Goal: Information Seeking & Learning: Learn about a topic

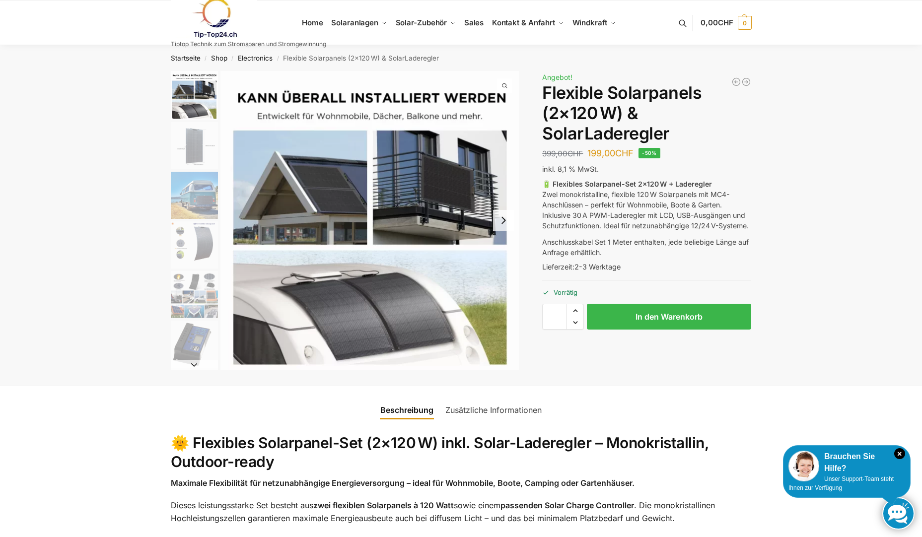
click at [189, 106] on img "1 / 9" at bounding box center [194, 95] width 47 height 49
click at [190, 140] on img "2 / 9" at bounding box center [194, 145] width 47 height 47
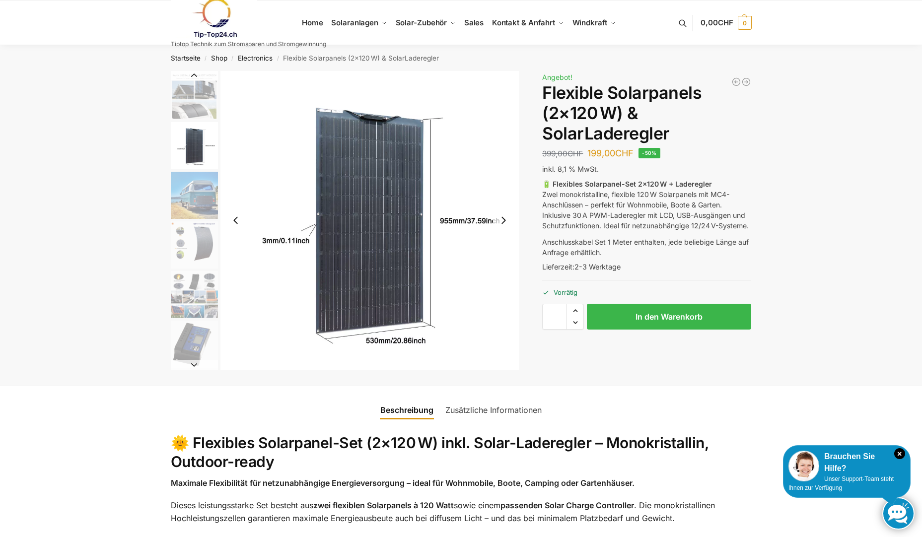
click at [198, 196] on img "3 / 9" at bounding box center [194, 195] width 47 height 47
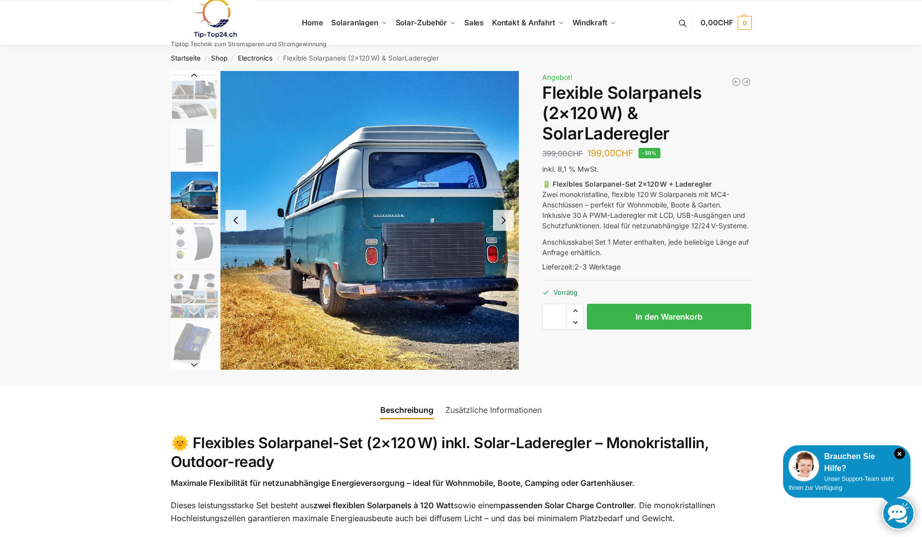
click at [187, 242] on img "4 / 9" at bounding box center [194, 245] width 47 height 47
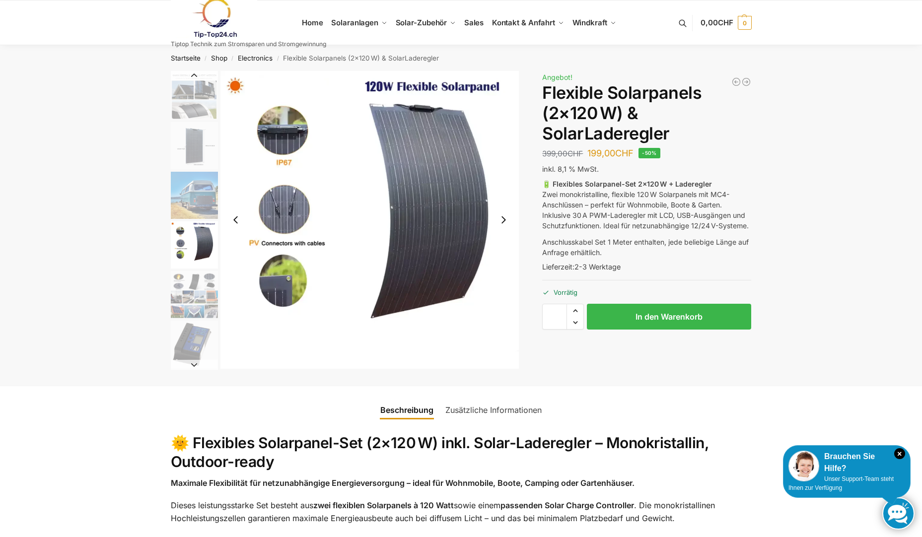
click at [193, 316] on img "5 / 9" at bounding box center [194, 294] width 47 height 47
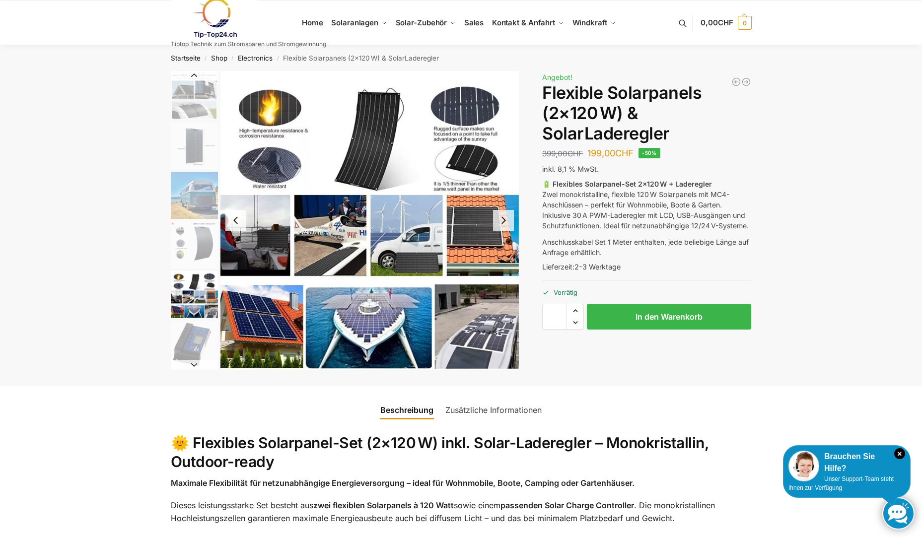
click at [195, 295] on img "5 / 9" at bounding box center [194, 294] width 47 height 47
click at [185, 298] on img "5 / 9" at bounding box center [194, 294] width 47 height 47
click at [193, 333] on img "6 / 9" at bounding box center [194, 344] width 47 height 47
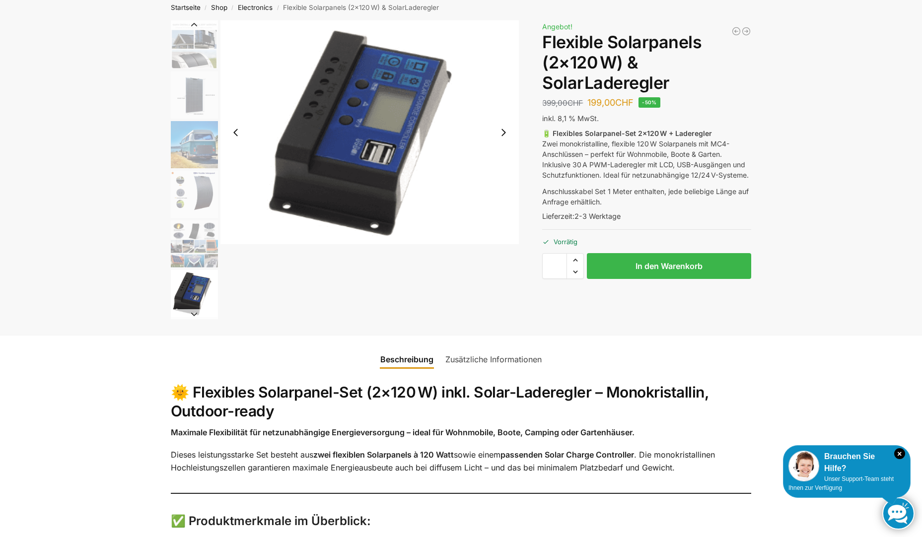
scroll to position [50, 0]
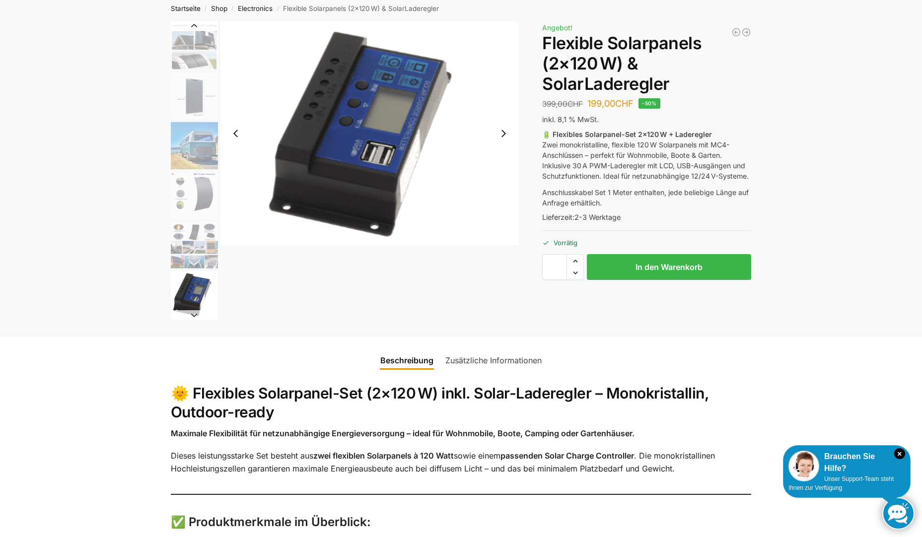
click at [199, 250] on img "5 / 9" at bounding box center [194, 245] width 47 height 47
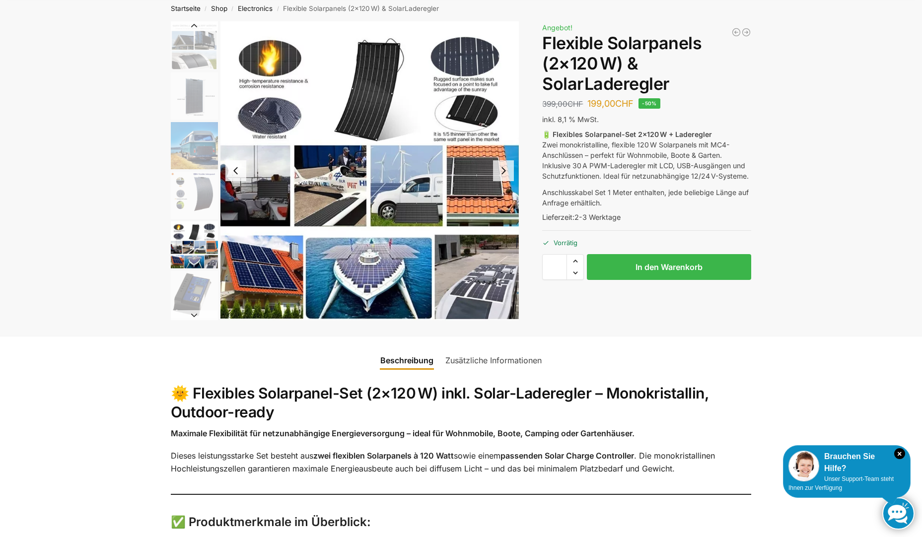
click at [198, 194] on img "4 / 9" at bounding box center [194, 195] width 47 height 47
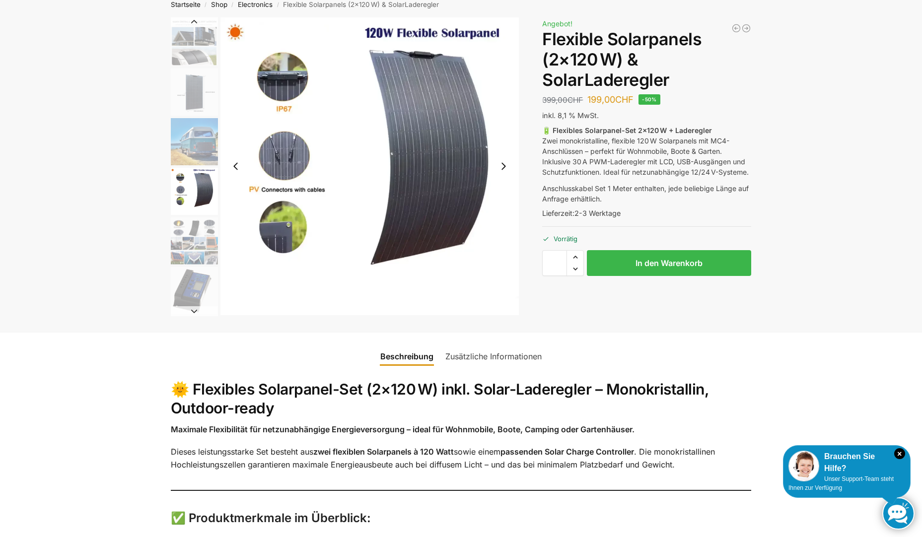
scroll to position [0, 0]
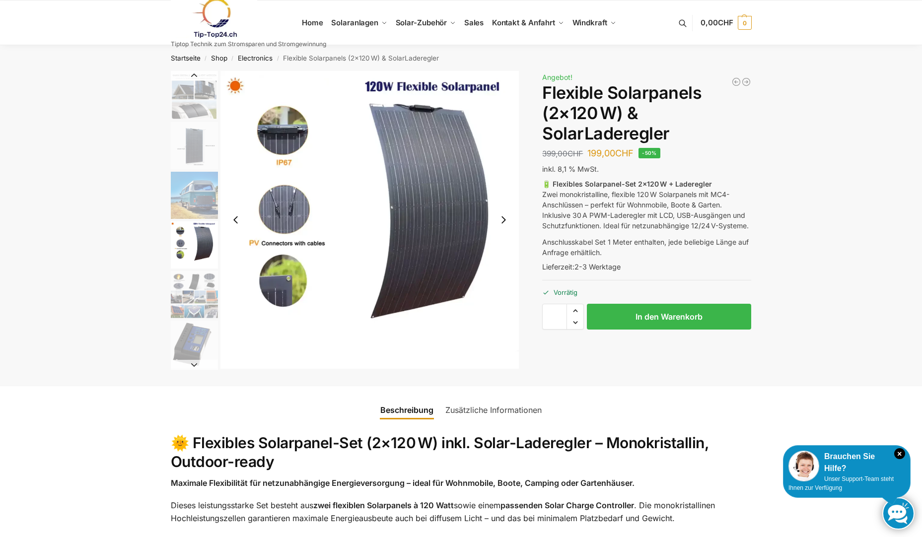
click at [194, 366] on button "Next slide" at bounding box center [194, 365] width 47 height 10
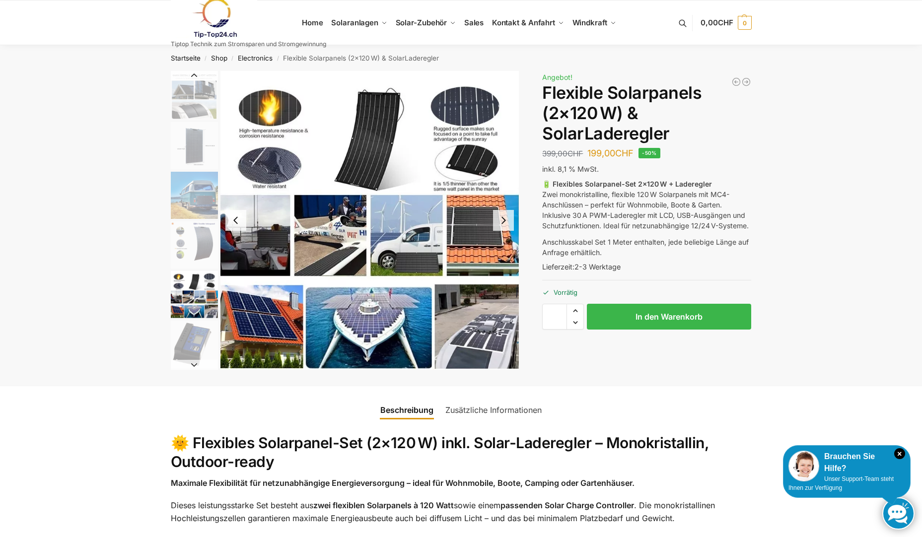
click at [197, 361] on button "Next slide" at bounding box center [194, 365] width 47 height 10
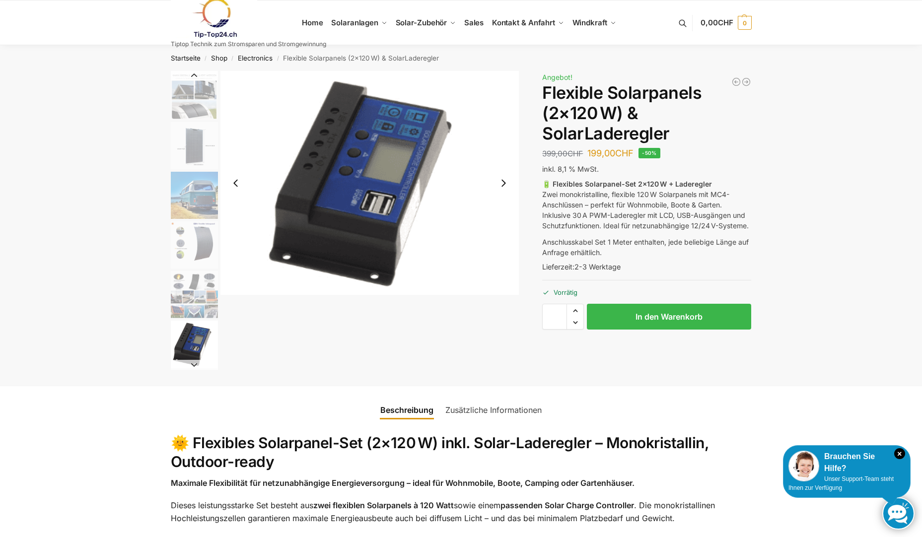
click at [196, 362] on button "Next slide" at bounding box center [194, 365] width 47 height 10
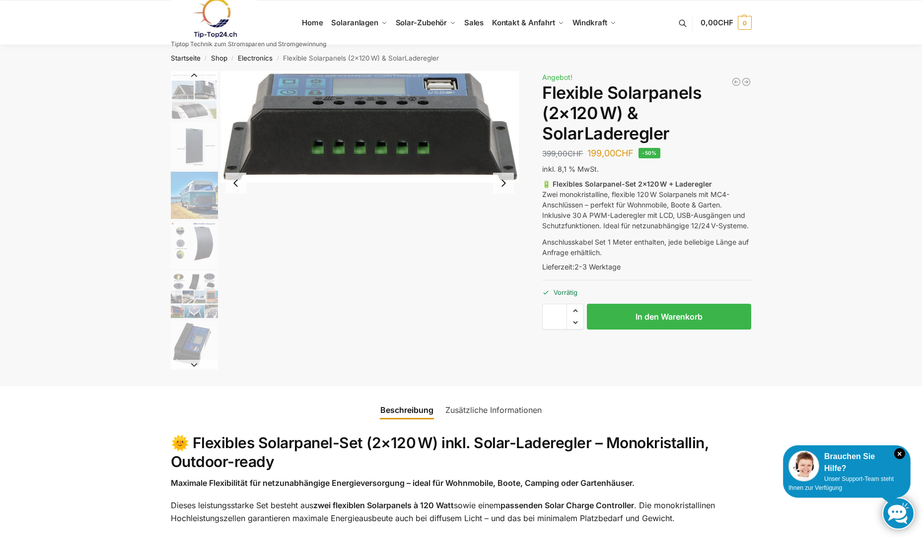
click at [196, 363] on button "Next slide" at bounding box center [194, 365] width 47 height 10
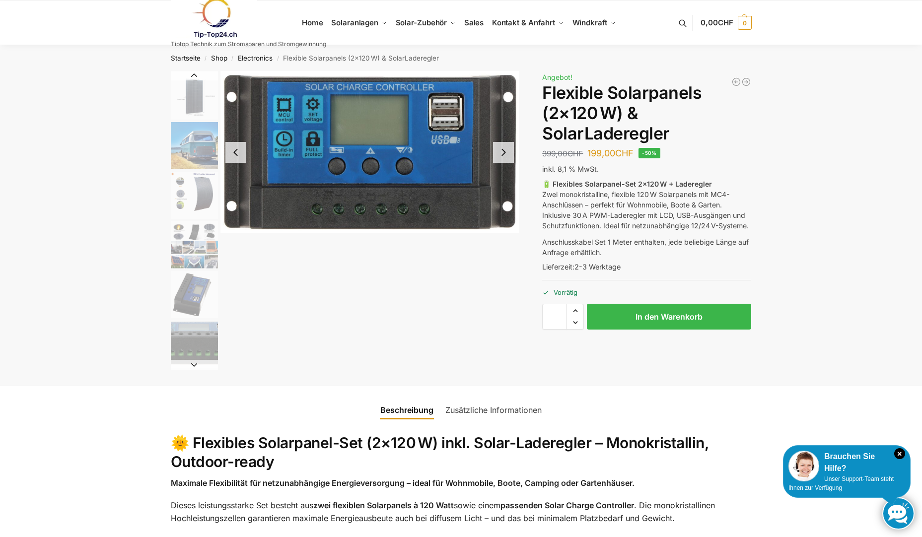
click at [197, 364] on button "Next slide" at bounding box center [194, 365] width 47 height 10
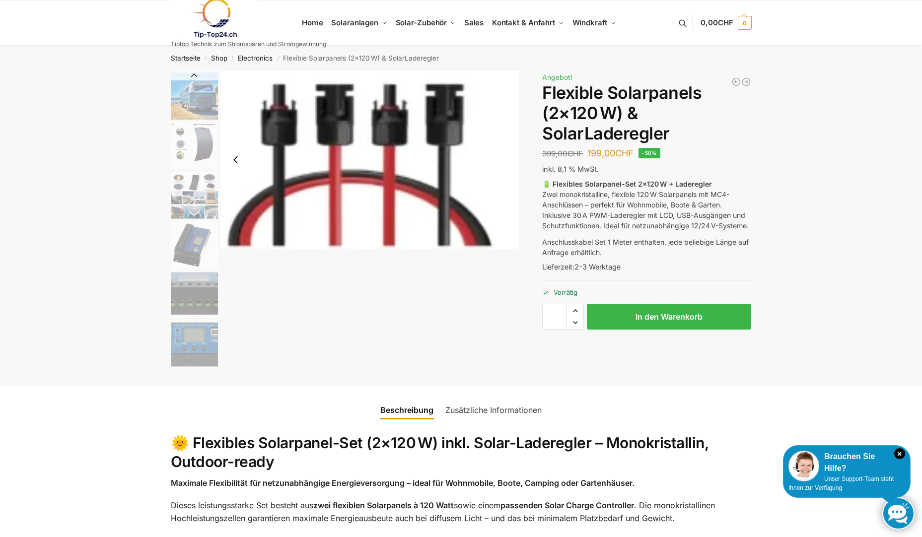
click at [197, 364] on img "8 / 9" at bounding box center [194, 344] width 47 height 47
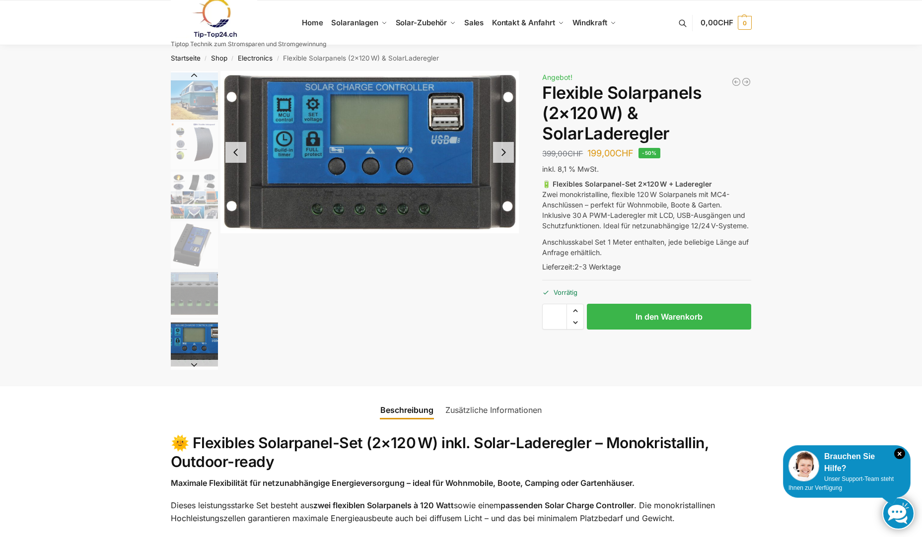
click at [191, 364] on button "Next slide" at bounding box center [194, 365] width 47 height 10
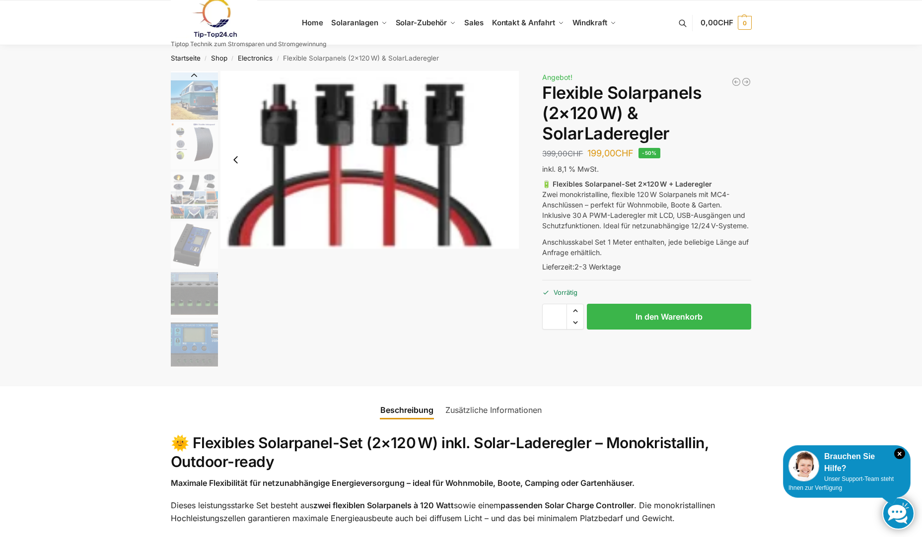
click at [195, 374] on div "Beschreibung Zusätzliche Informationen 399,00 CHF Ursprünglicher Preis war: 399…" at bounding box center [461, 228] width 623 height 315
click at [198, 359] on img "8 / 9" at bounding box center [194, 344] width 47 height 47
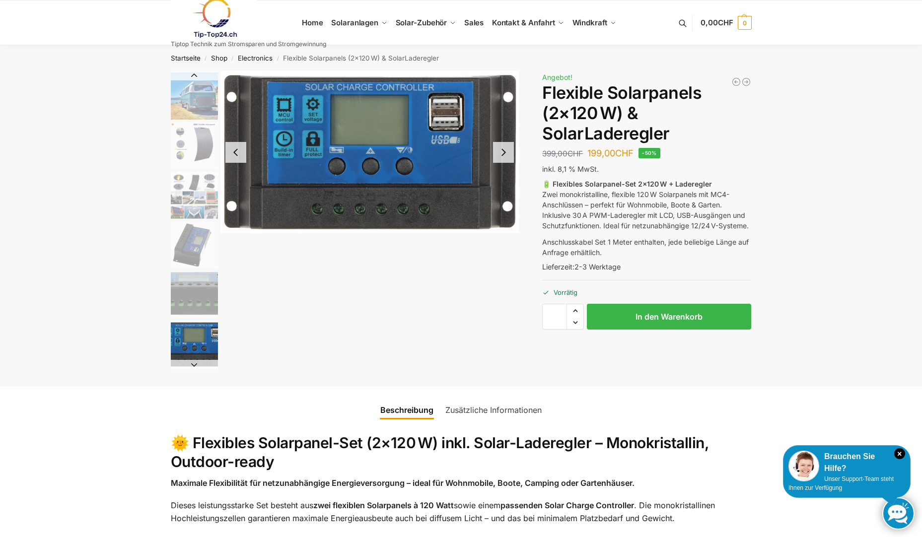
click at [210, 298] on img "7 / 9" at bounding box center [194, 294] width 47 height 47
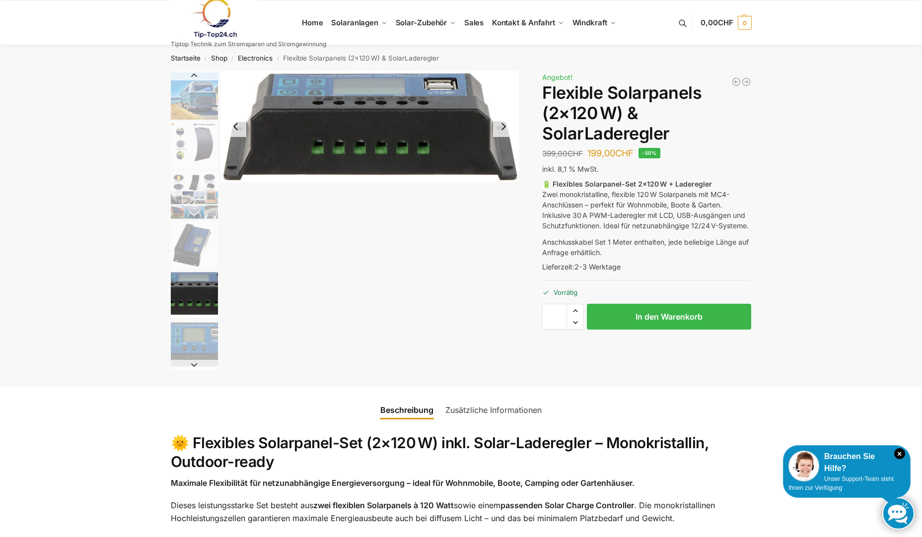
click at [202, 338] on img "8 / 9" at bounding box center [194, 344] width 47 height 47
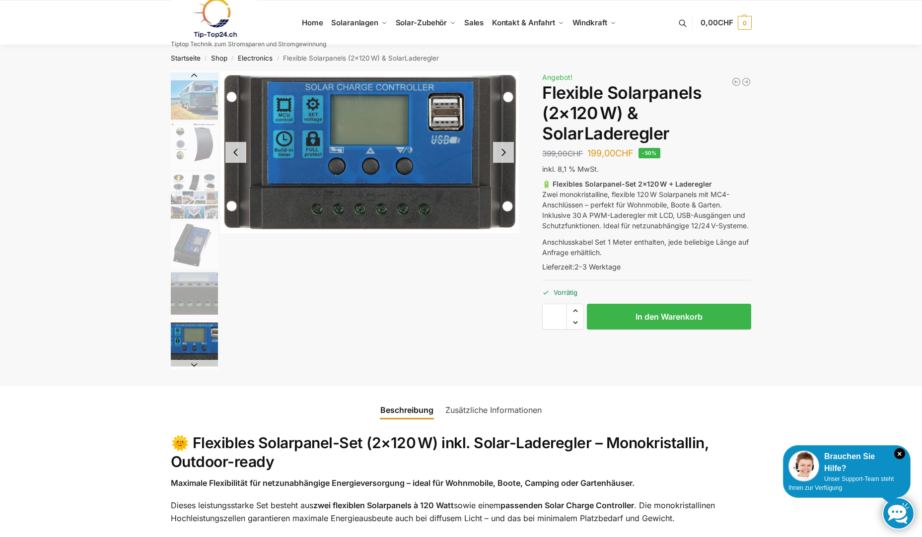
click at [202, 291] on img "7 / 9" at bounding box center [194, 294] width 47 height 47
click at [197, 286] on img "7 / 9" at bounding box center [194, 294] width 47 height 47
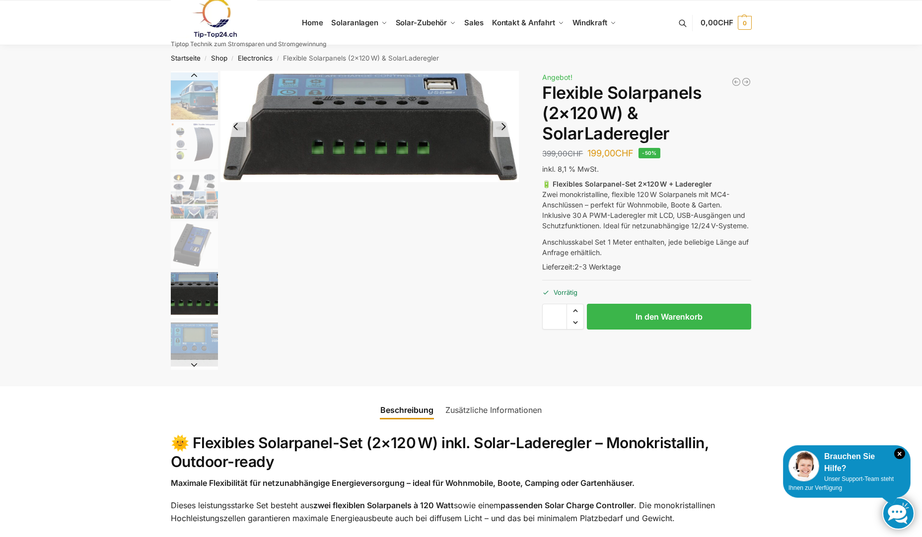
click at [191, 242] on img "6 / 9" at bounding box center [194, 245] width 47 height 47
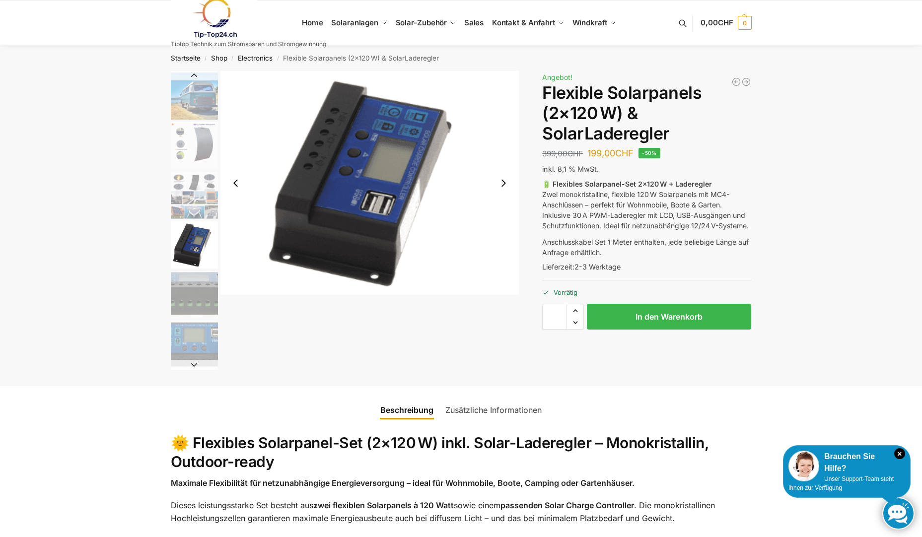
click at [204, 204] on img "5 / 9" at bounding box center [194, 195] width 47 height 47
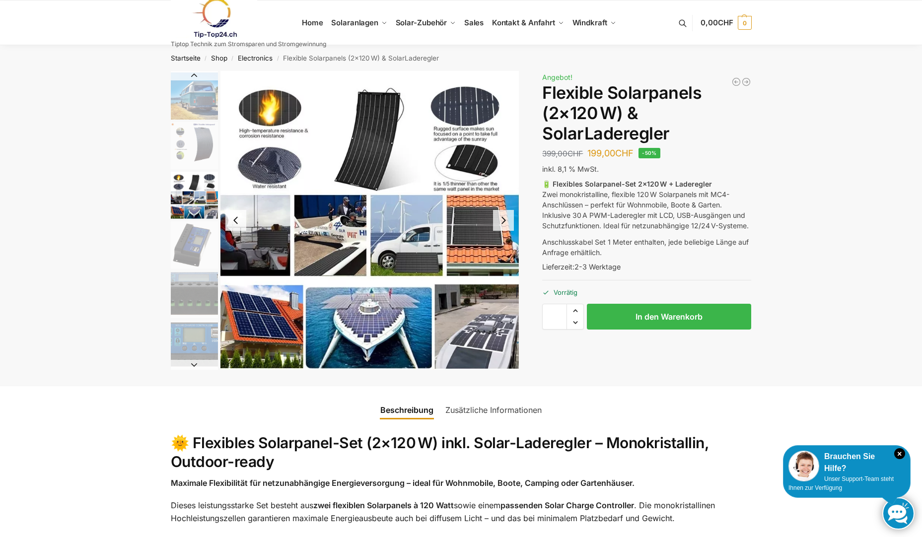
click at [201, 153] on img "4 / 9" at bounding box center [194, 145] width 47 height 47
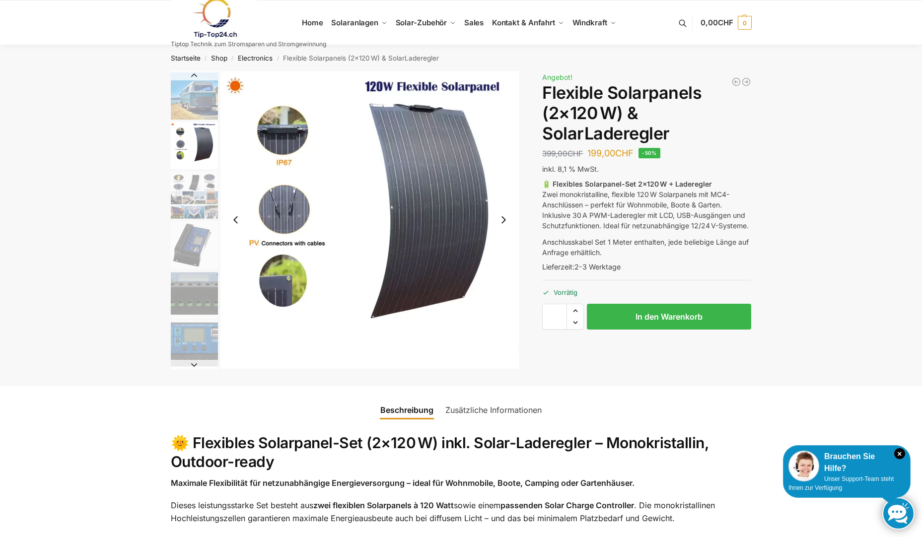
click at [204, 87] on img "3 / 9" at bounding box center [194, 96] width 47 height 47
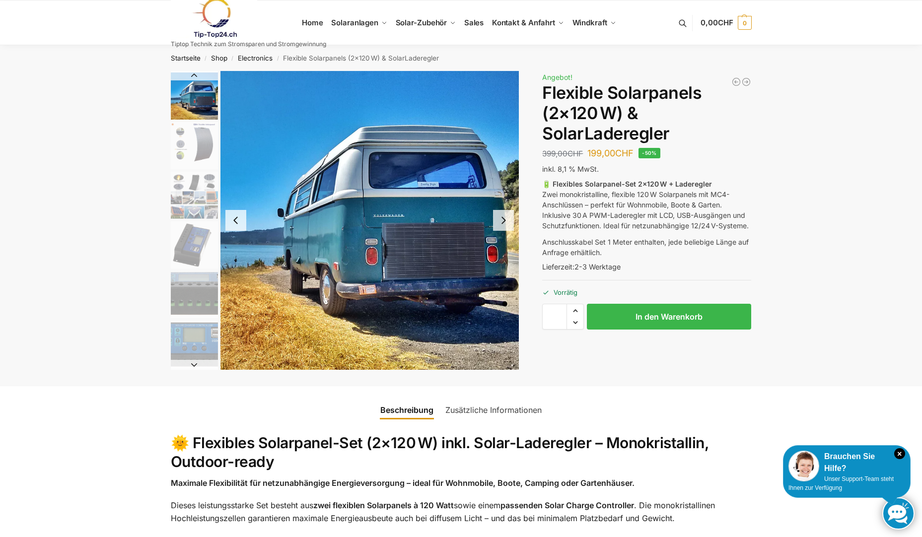
click at [195, 75] on button "Previous slide" at bounding box center [194, 76] width 47 height 10
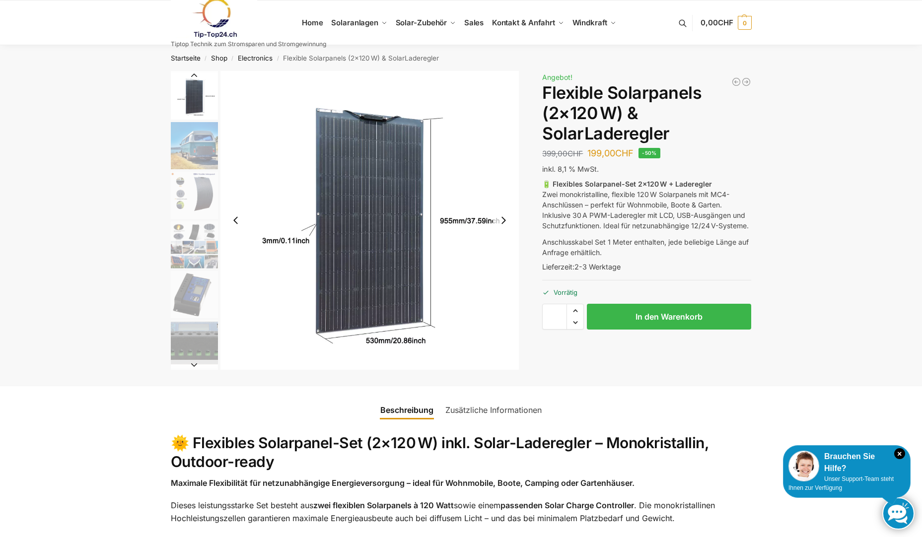
click at [192, 73] on button "Previous slide" at bounding box center [194, 76] width 47 height 10
